Goal: Use online tool/utility: Utilize a website feature to perform a specific function

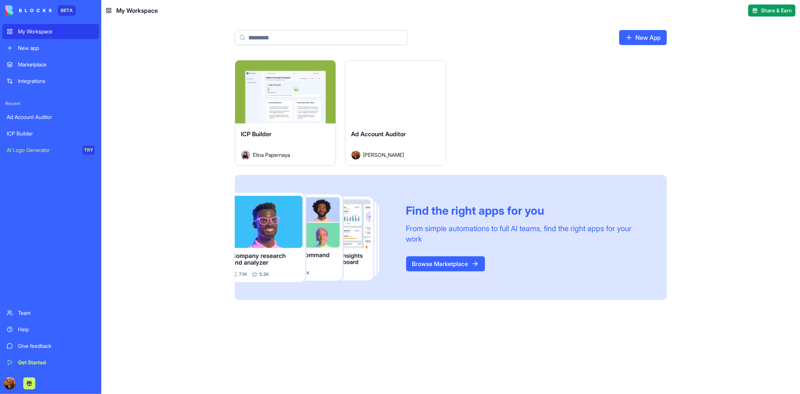
click at [285, 121] on div "Launch" at bounding box center [285, 91] width 100 height 63
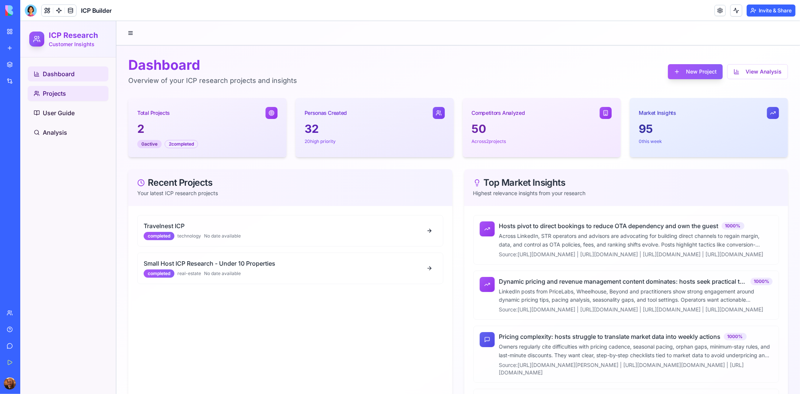
click at [64, 94] on span "Projects" at bounding box center [53, 92] width 23 height 9
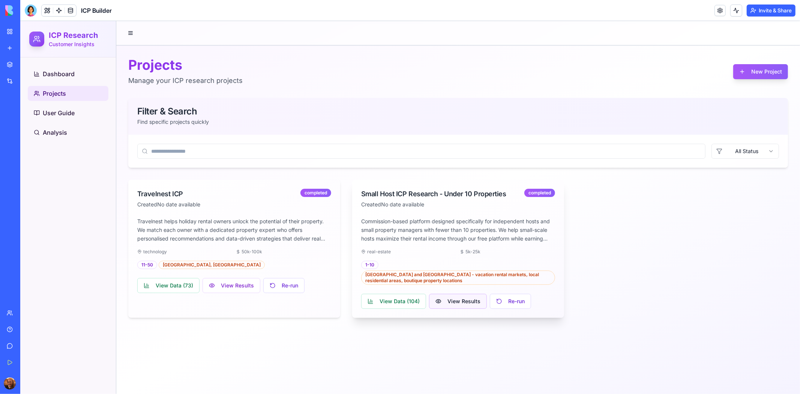
click at [446, 298] on button "View Results" at bounding box center [458, 300] width 58 height 15
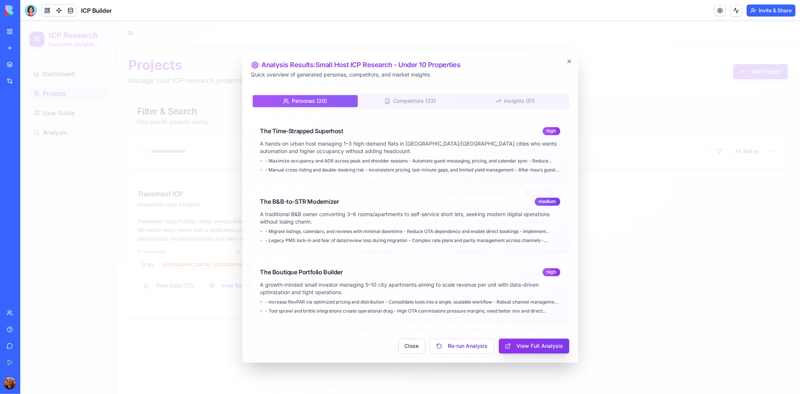
click at [516, 344] on button "View Full Analysis" at bounding box center [533, 345] width 70 height 15
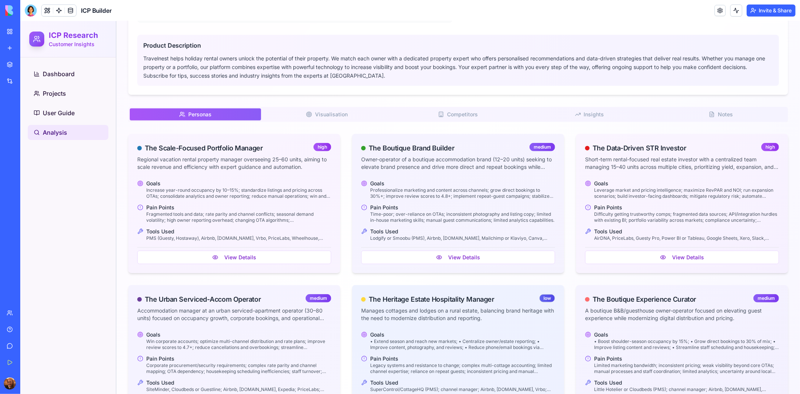
scroll to position [381, 0]
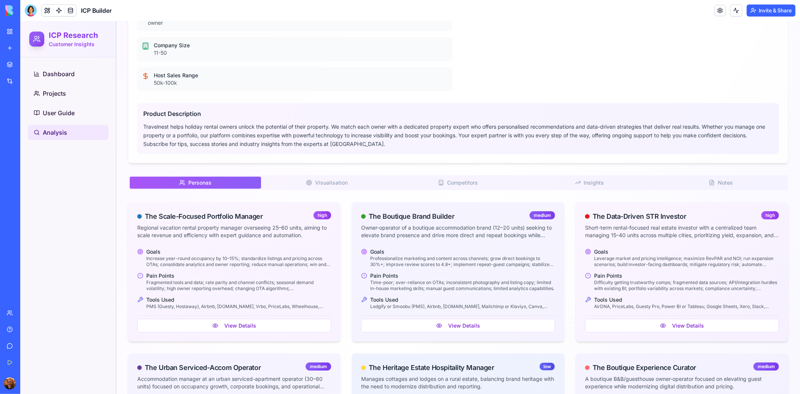
click at [352, 181] on button "Visualisation V" at bounding box center [326, 182] width 131 height 12
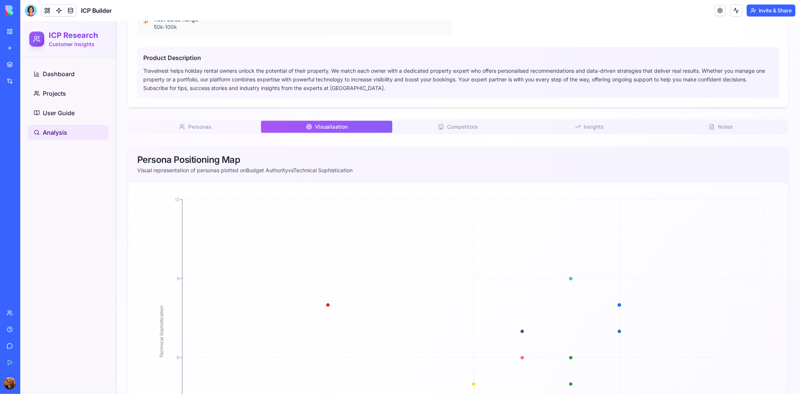
scroll to position [415, 0]
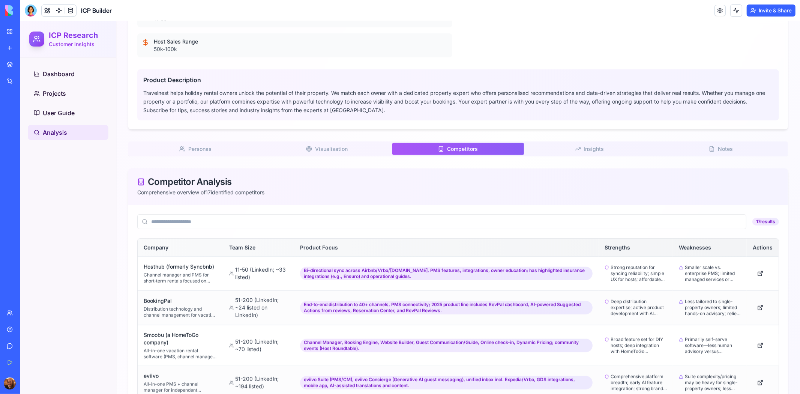
click at [454, 150] on span "Competitors" at bounding box center [462, 148] width 31 height 7
click at [592, 148] on span "Insights" at bounding box center [593, 148] width 20 height 7
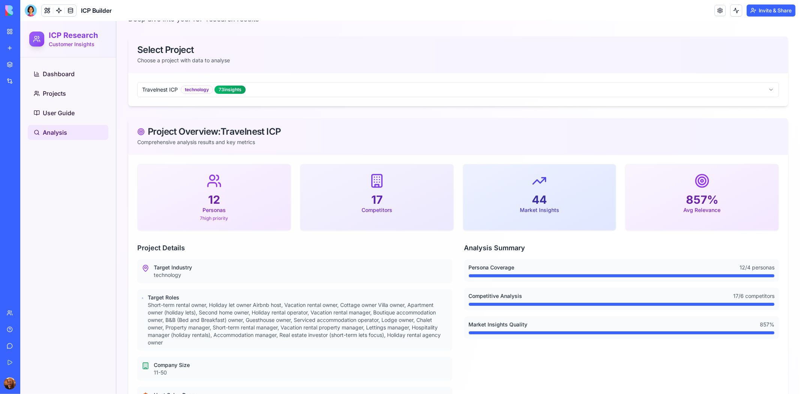
scroll to position [0, 0]
